Goal: Task Accomplishment & Management: Use online tool/utility

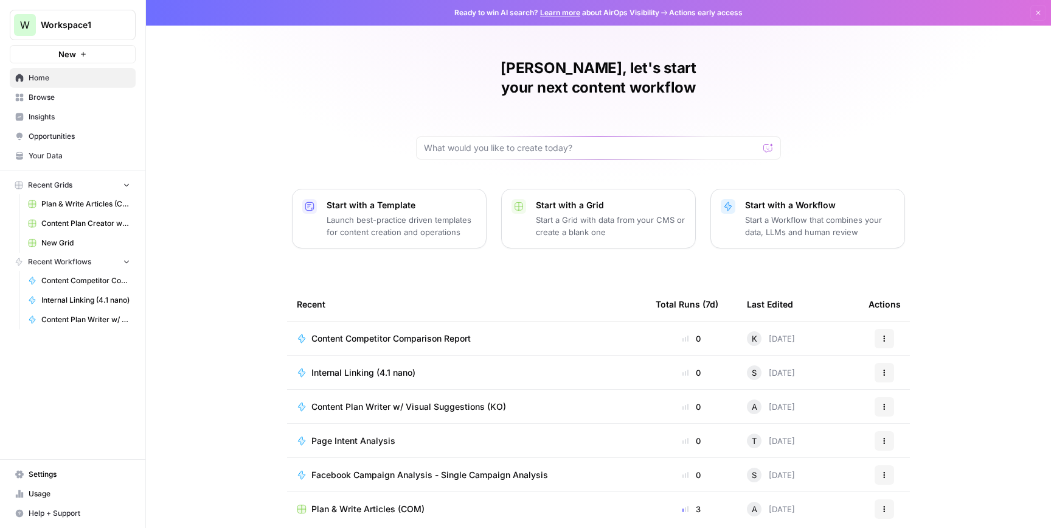
scroll to position [32, 0]
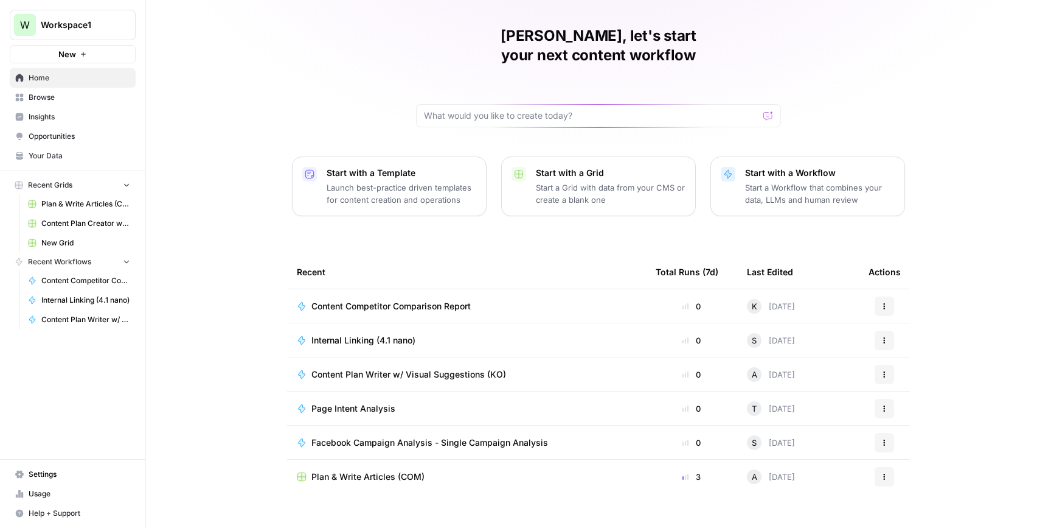
click at [479, 334] on div "Internal Linking (4.1 nano)" at bounding box center [467, 340] width 340 height 12
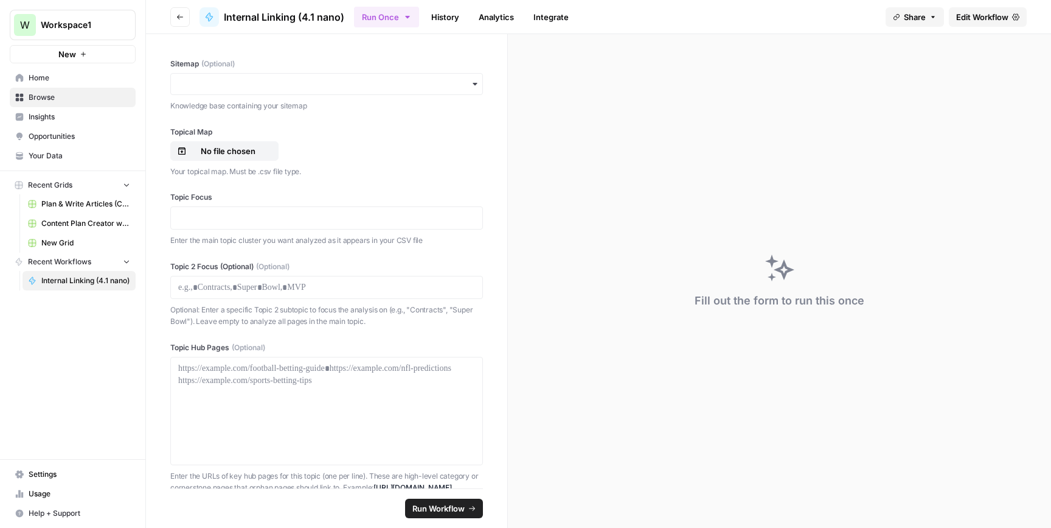
click at [76, 78] on span "Home" at bounding box center [80, 77] width 102 height 11
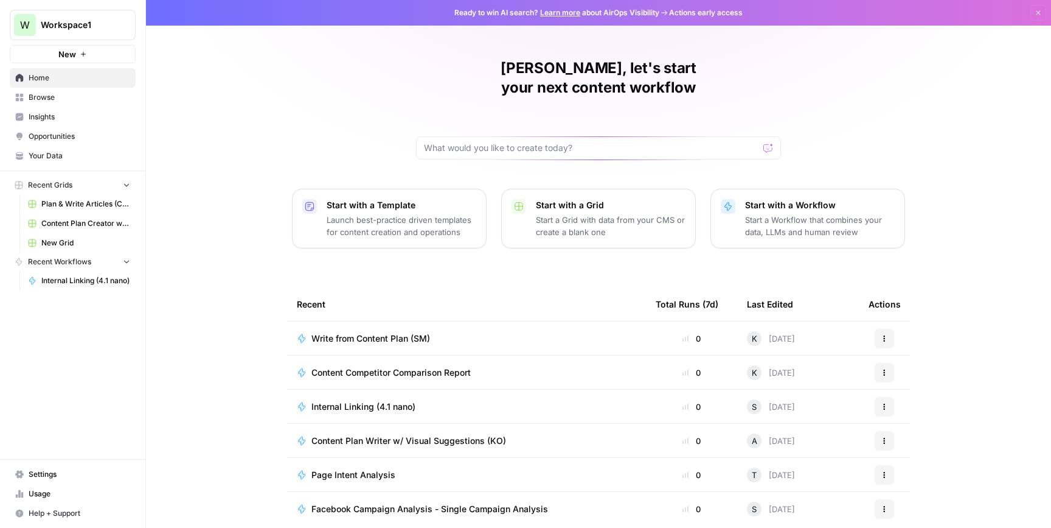
scroll to position [32, 0]
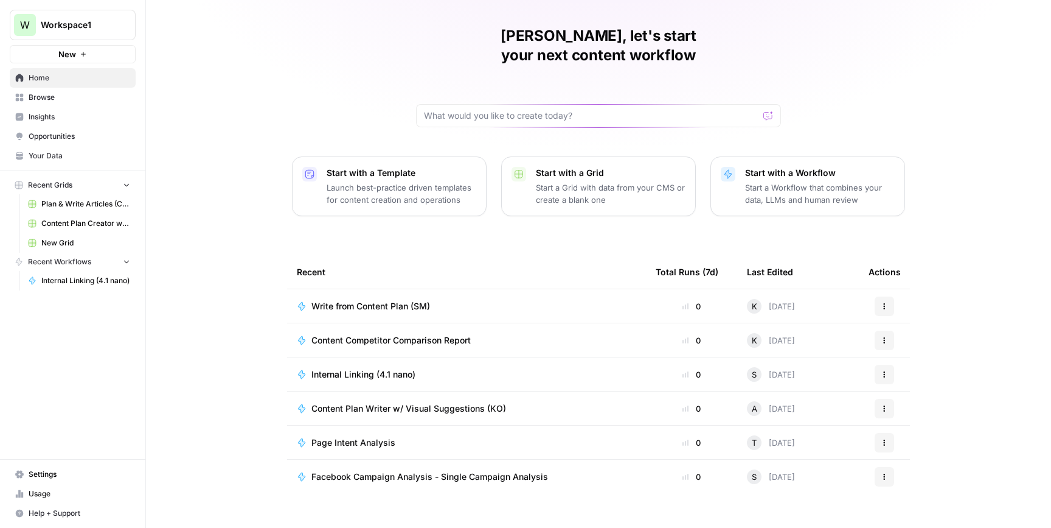
click at [404, 300] on span "Write from Content Plan (SM)" at bounding box center [371, 306] width 119 height 12
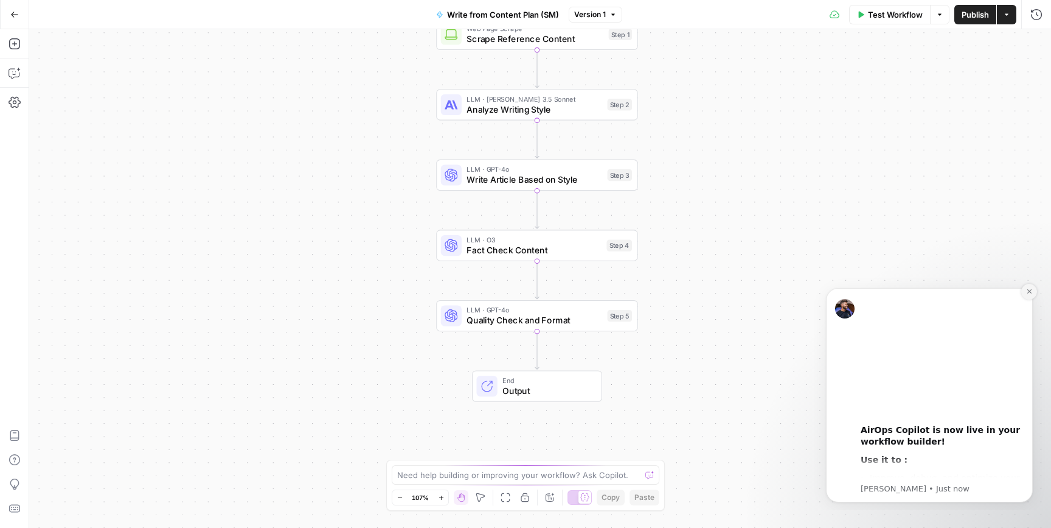
click at [1029, 291] on icon "Dismiss notification" at bounding box center [1029, 291] width 4 height 4
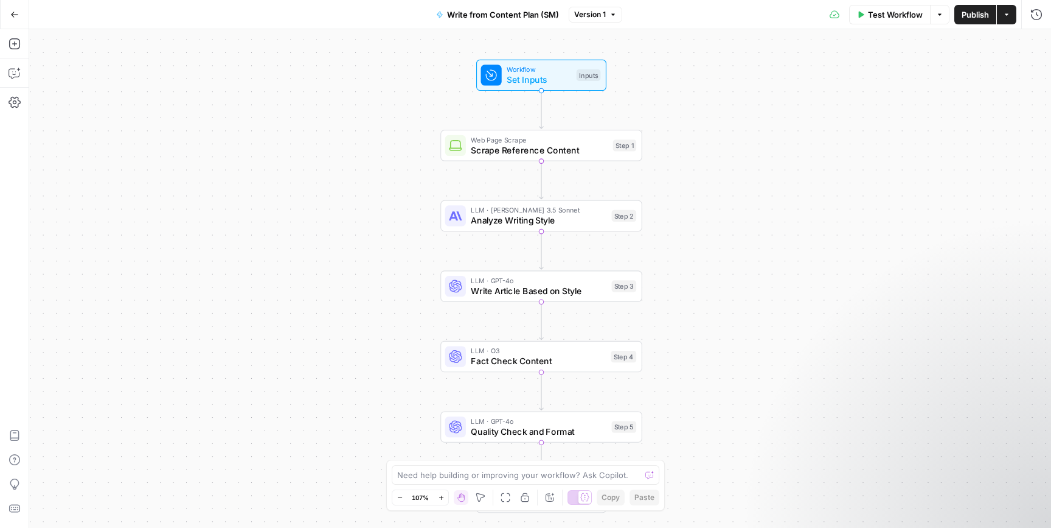
click at [21, 17] on button "Go Back" at bounding box center [15, 15] width 22 height 22
